Goal: Task Accomplishment & Management: Manage account settings

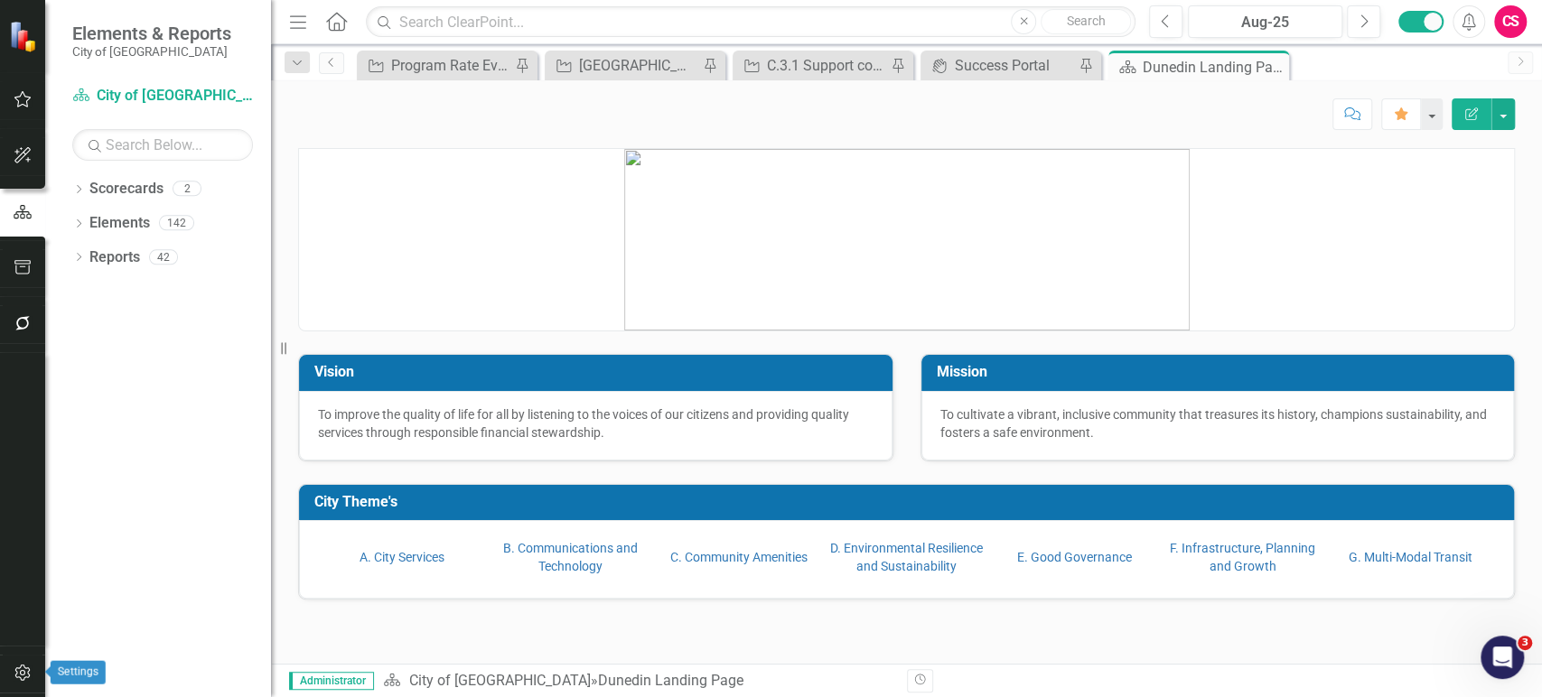
click at [25, 668] on icon "button" at bounding box center [21, 673] width 15 height 16
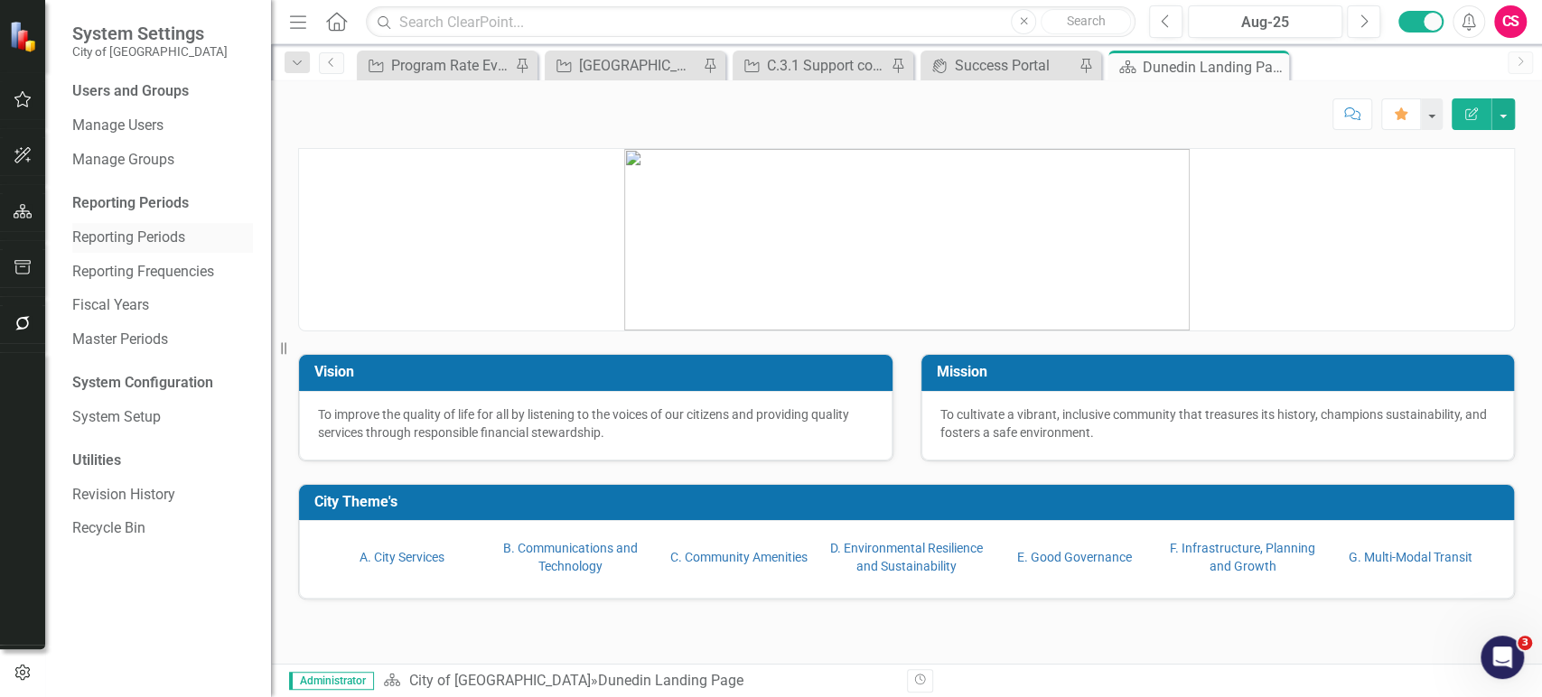
drag, startPoint x: 123, startPoint y: 220, endPoint x: 123, endPoint y: 230, distance: 9.9
click at [123, 230] on div "Users and Groups Manage Users Manage Groups Reporting Periods Reporting Periods…" at bounding box center [158, 389] width 226 height 616
click at [123, 230] on link "Reporting Periods" at bounding box center [162, 238] width 181 height 21
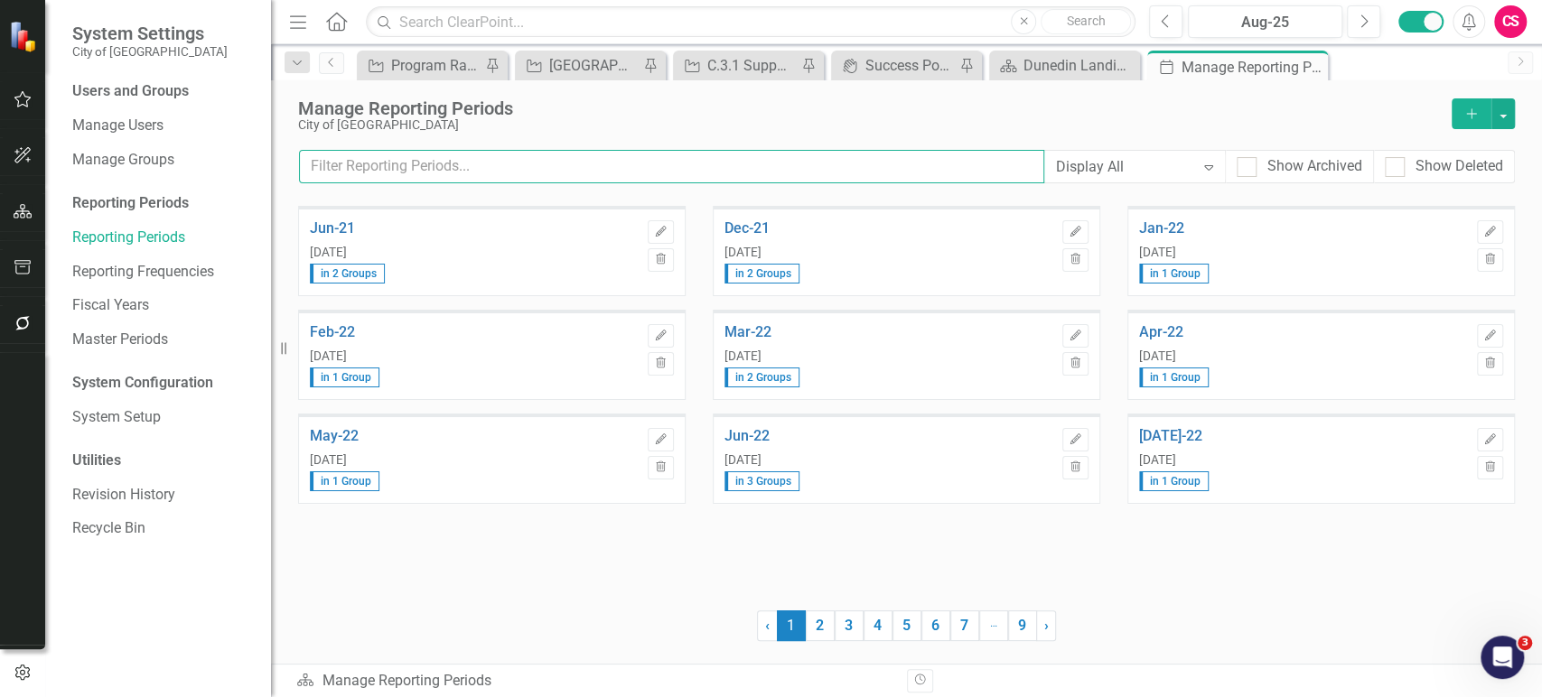
click at [513, 163] on input "text" at bounding box center [671, 166] width 745 height 33
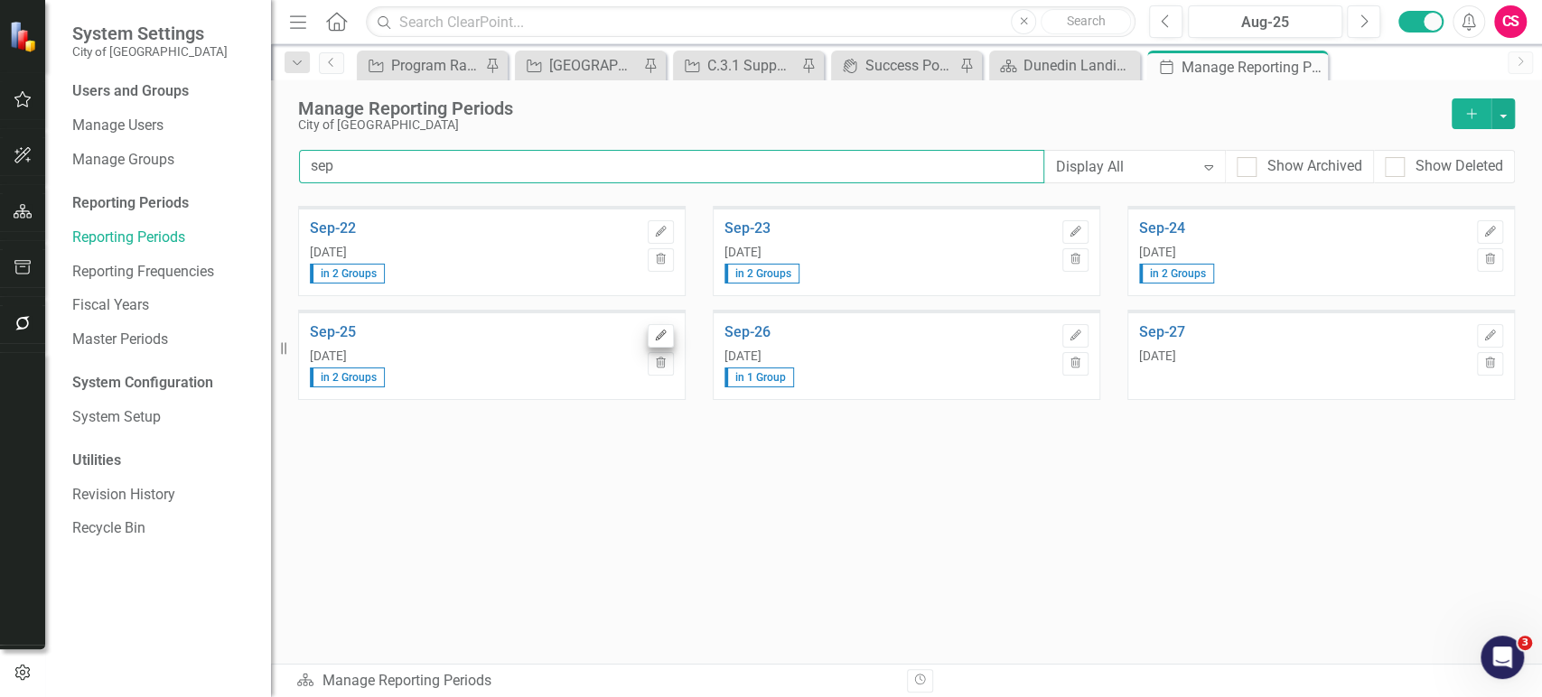
type input "sep"
click at [659, 331] on icon "Edit" at bounding box center [661, 336] width 14 height 11
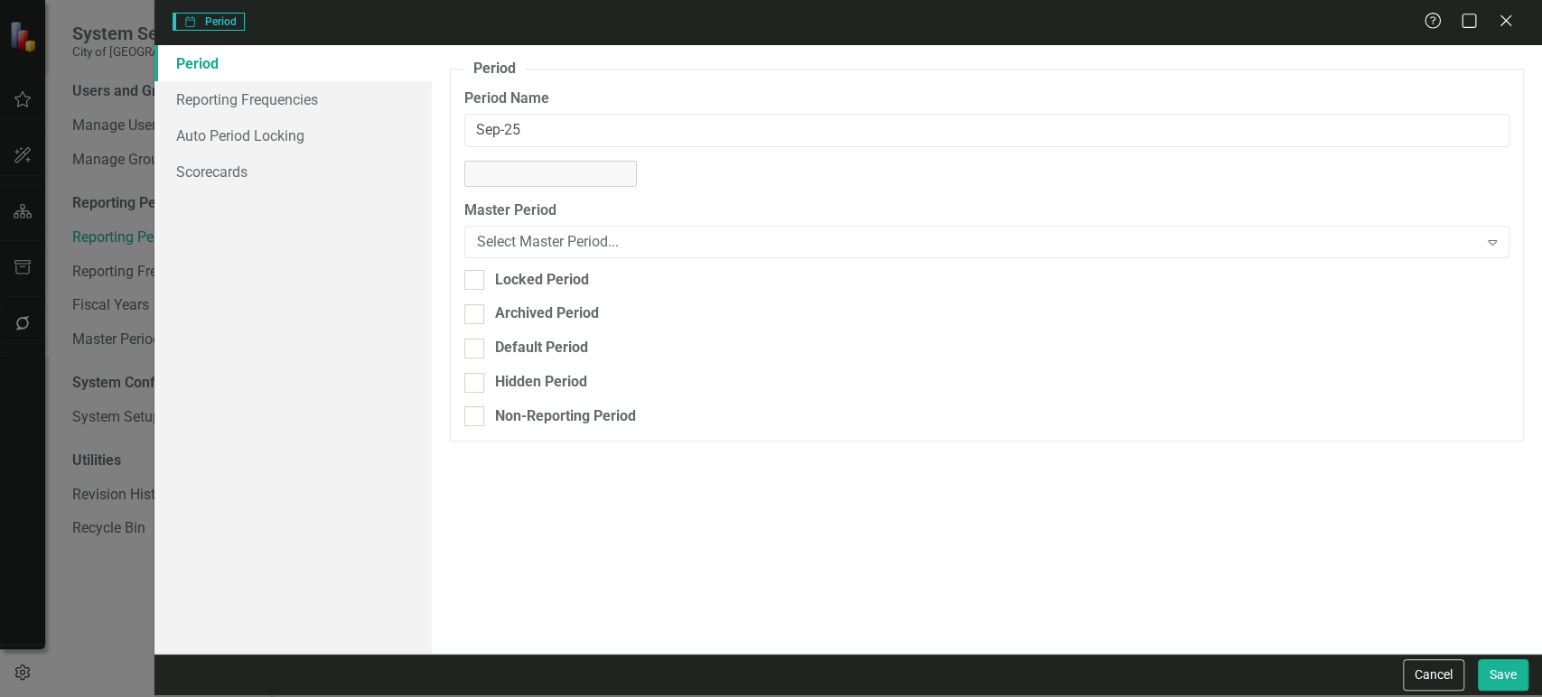
type input "Sep-25"
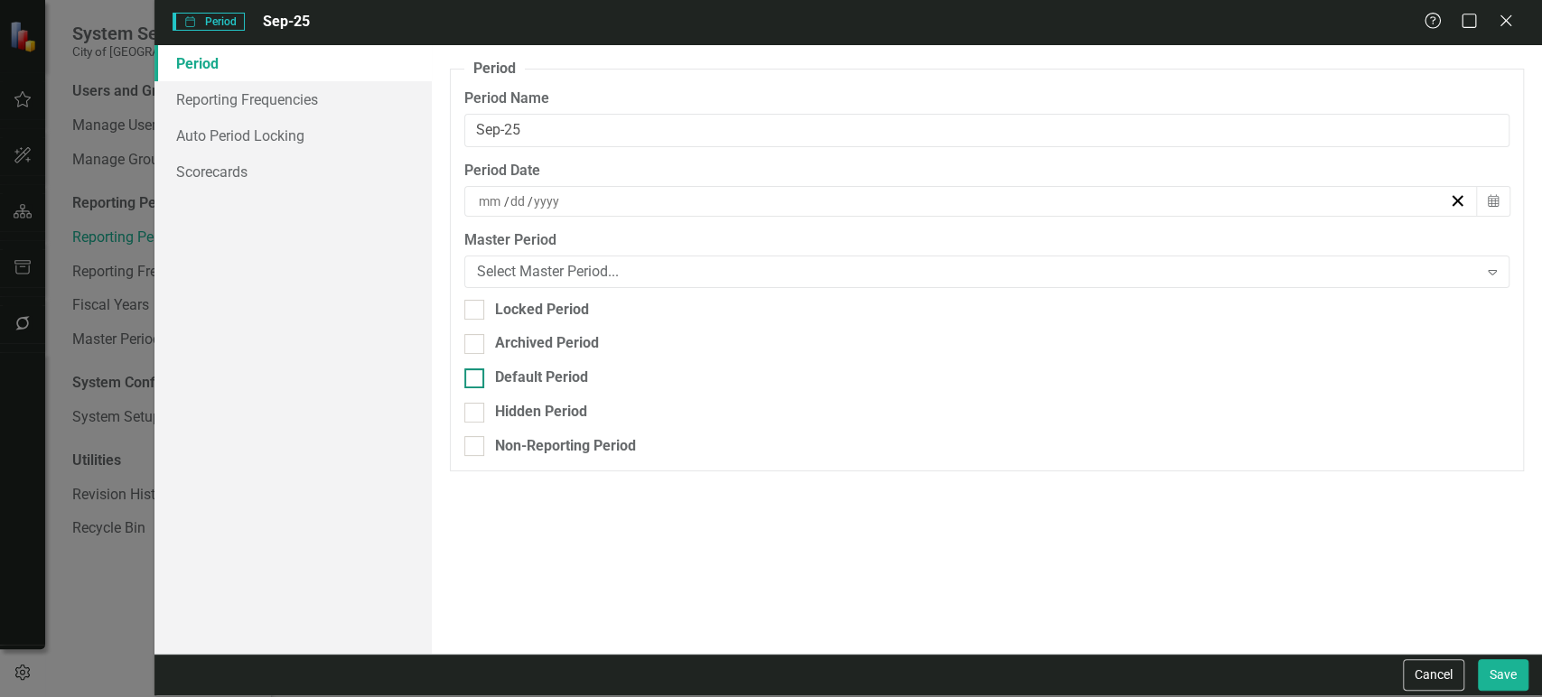
type input "9"
type input "30"
type input "2025"
click at [521, 371] on div "Default Period" at bounding box center [541, 378] width 93 height 21
click at [476, 371] on input "Default Period" at bounding box center [470, 374] width 12 height 12
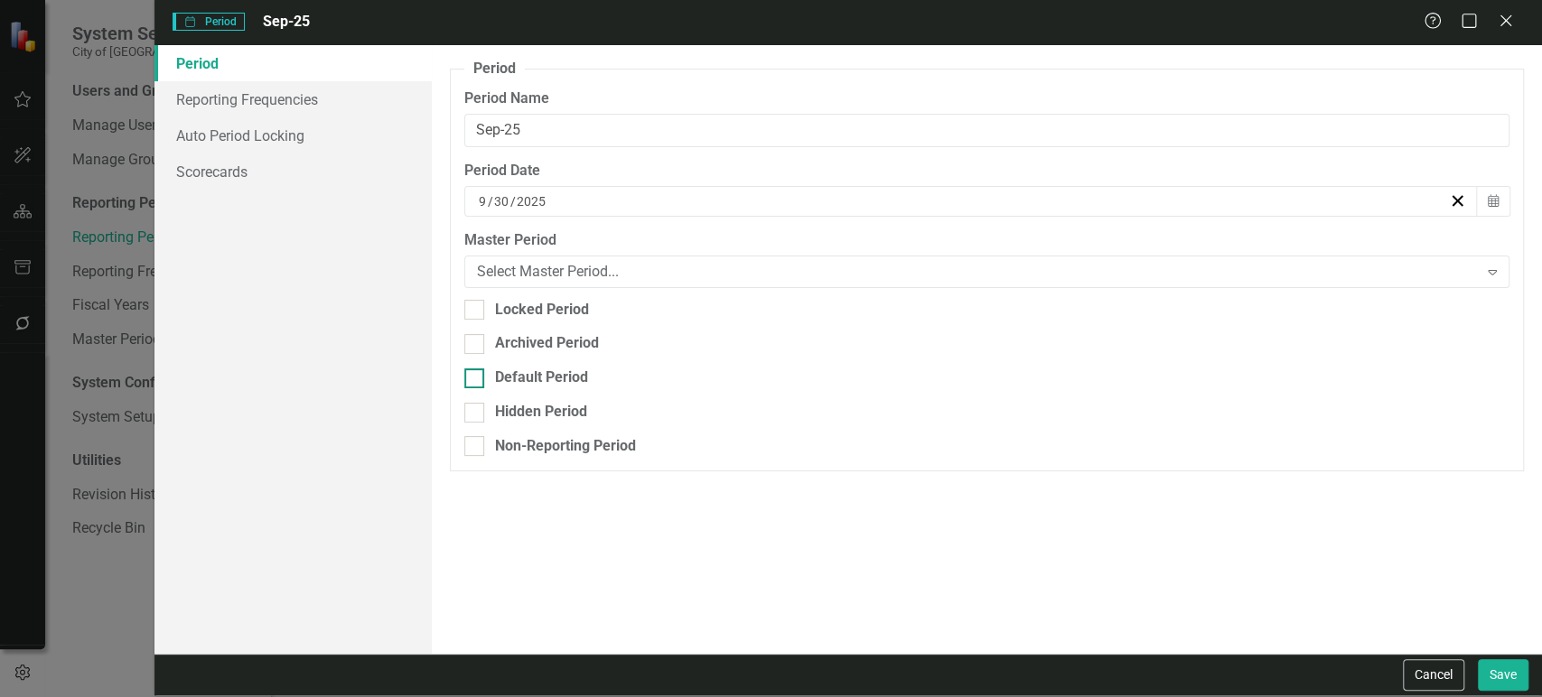
checkbox input "true"
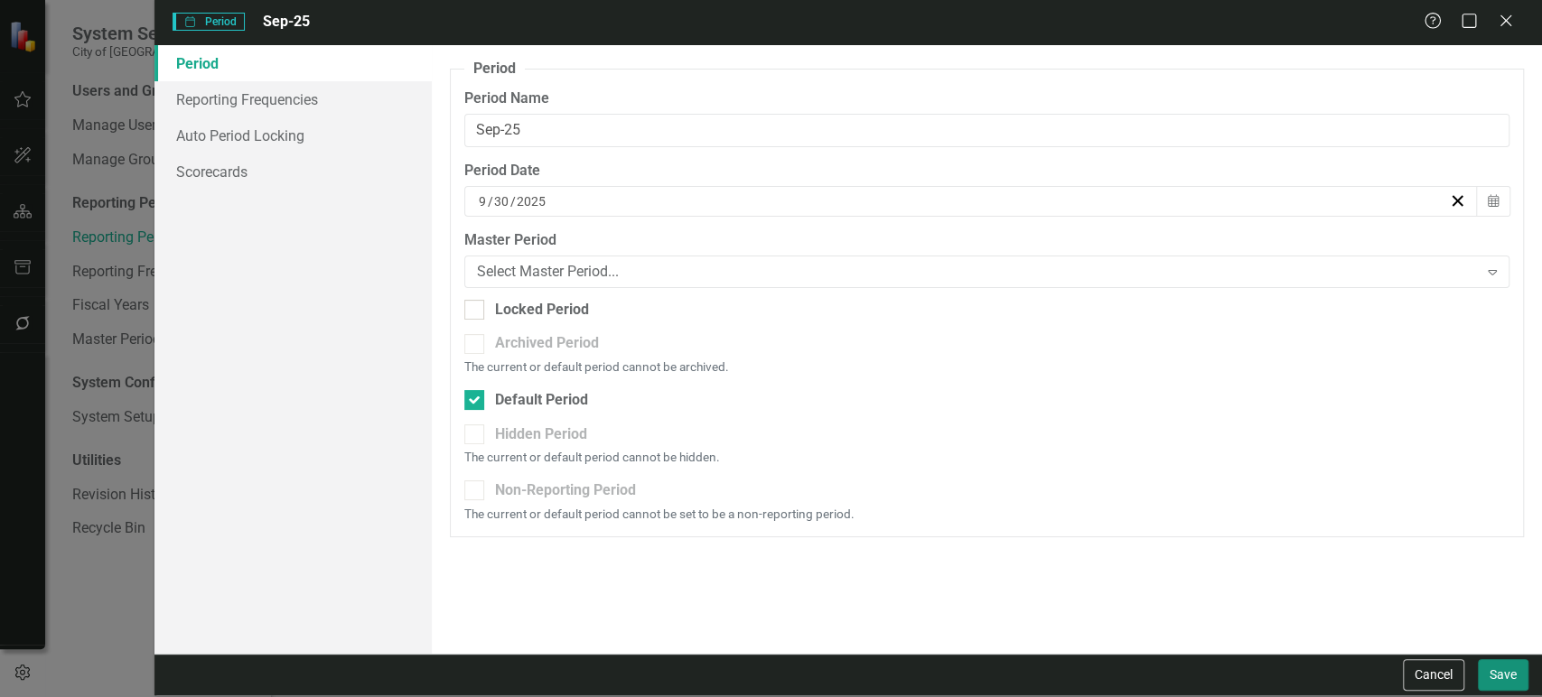
click at [1506, 673] on button "Save" at bounding box center [1503, 675] width 51 height 32
